Goal: Information Seeking & Learning: Learn about a topic

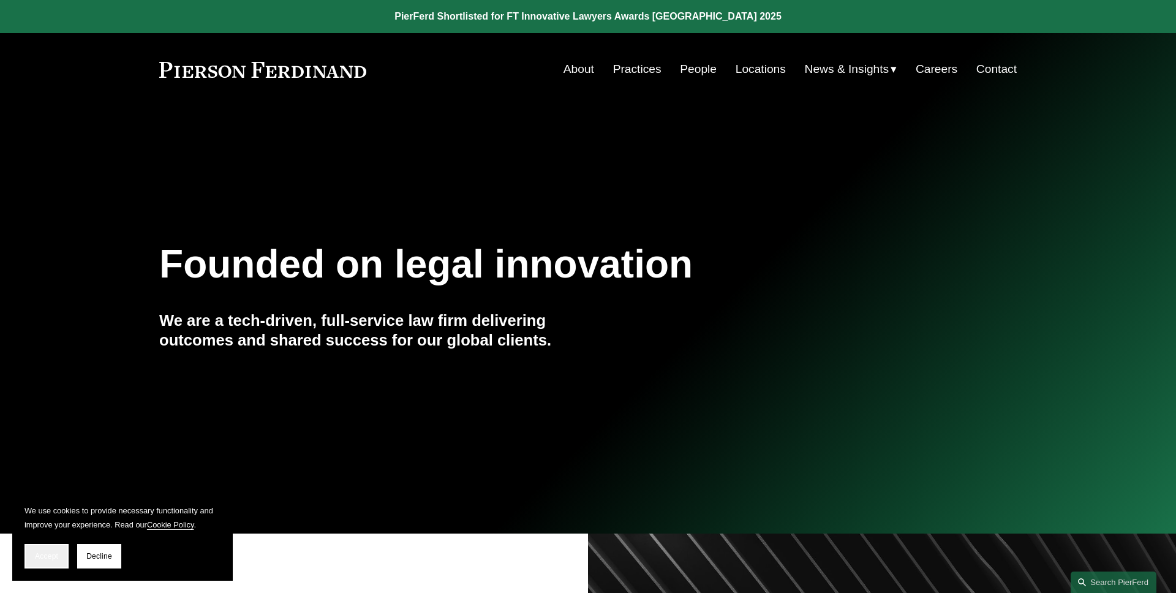
click at [60, 549] on button "Accept" at bounding box center [47, 556] width 44 height 25
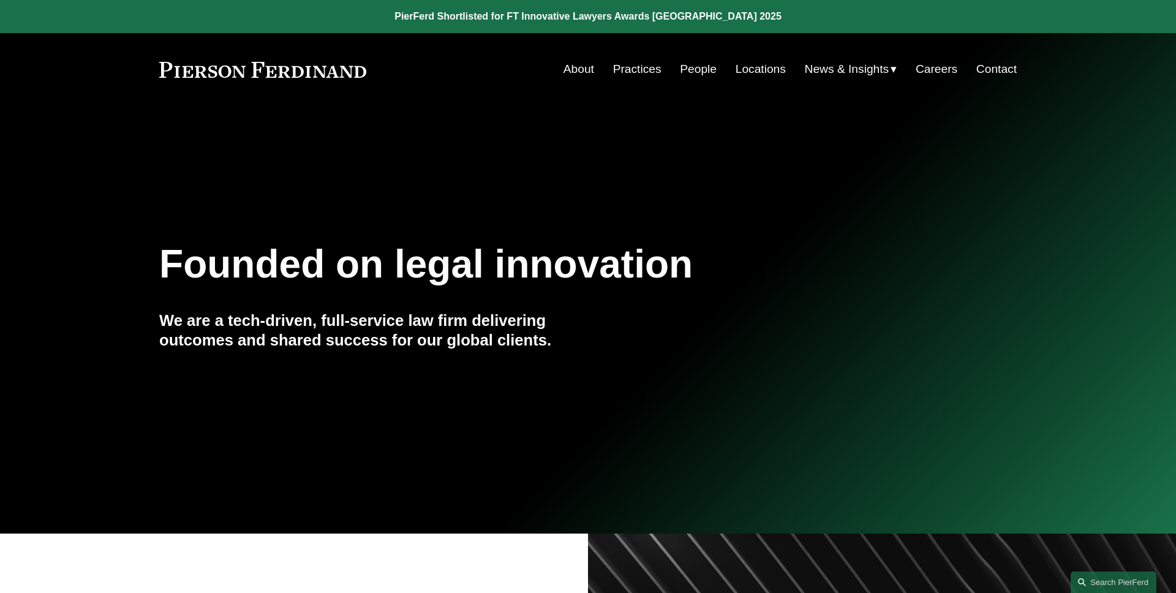
click at [686, 15] on link at bounding box center [588, 16] width 1176 height 33
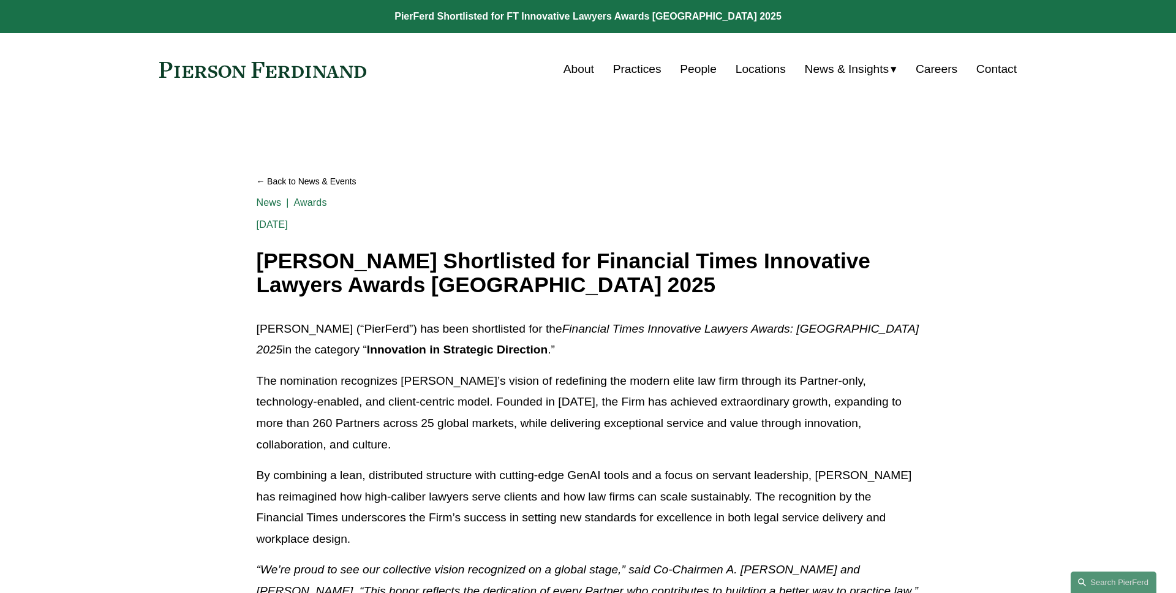
click at [115, 219] on article "Back to News & Events Pierson Ferdinand Shortlisted for Financial Times Innovat…" at bounding box center [588, 439] width 1176 height 666
